Goal: Find contact information: Find contact information

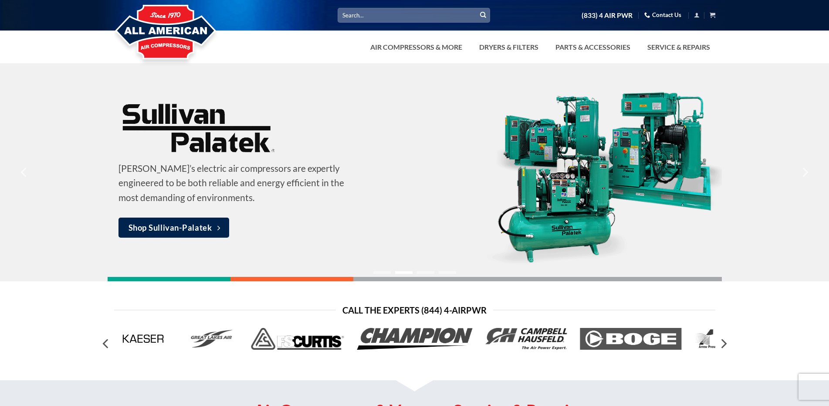
click at [657, 14] on link "Contact Us" at bounding box center [662, 15] width 37 height 14
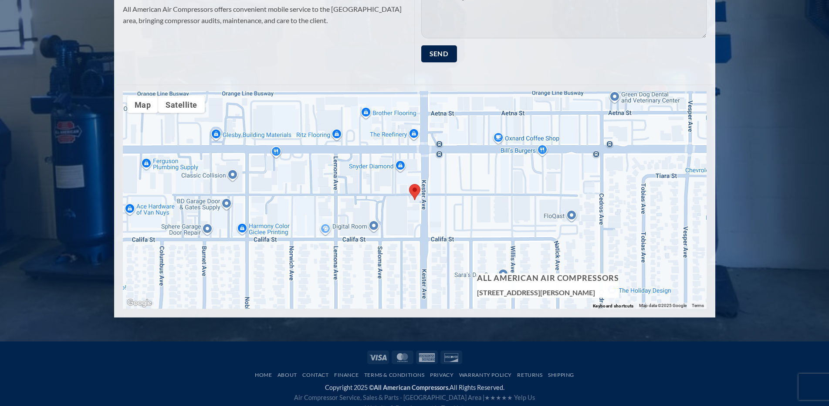
scroll to position [377, 0]
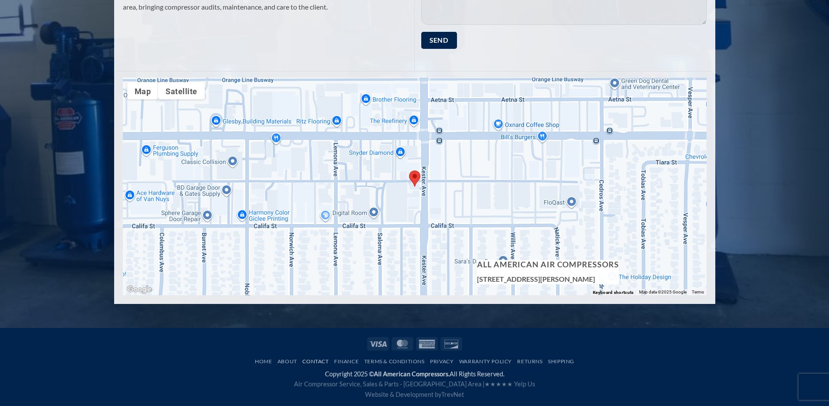
click at [310, 360] on link "Contact" at bounding box center [315, 361] width 26 height 7
